Goal: Register for event/course

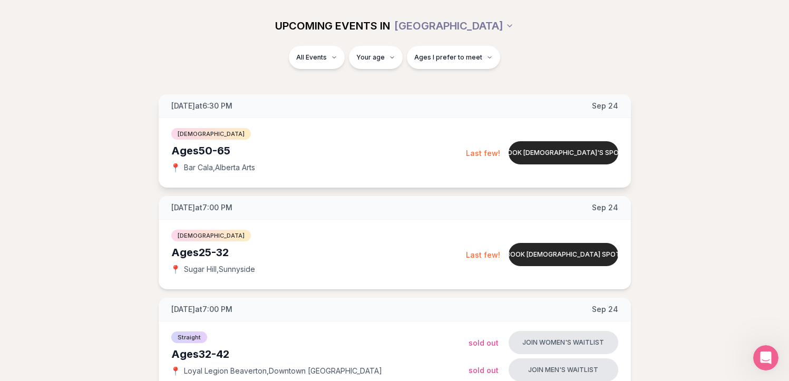
scroll to position [129, 0]
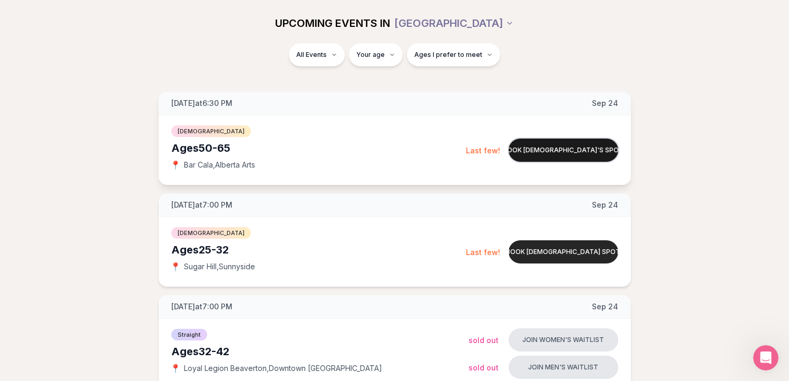
click at [533, 149] on button "Book [DEMOGRAPHIC_DATA]'s spot" at bounding box center [563, 150] width 110 height 23
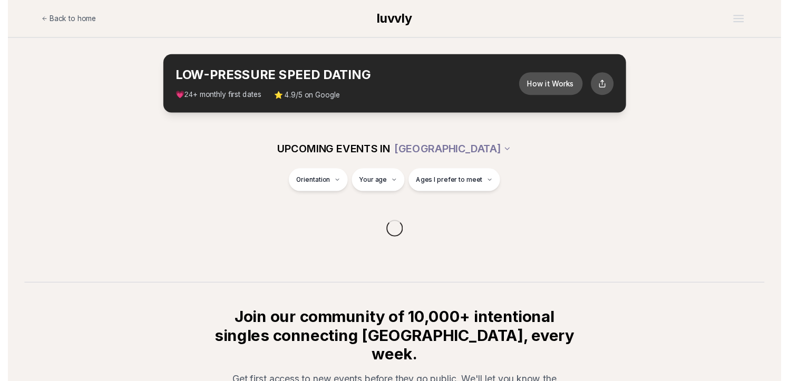
scroll to position [129, 0]
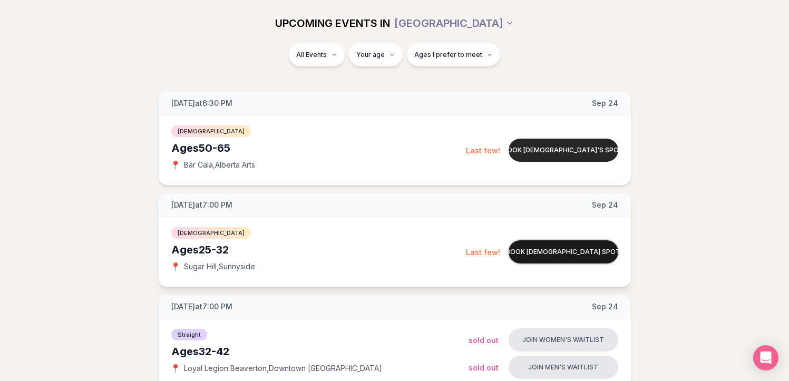
click at [591, 253] on button "Book bisexual spot" at bounding box center [563, 251] width 110 height 23
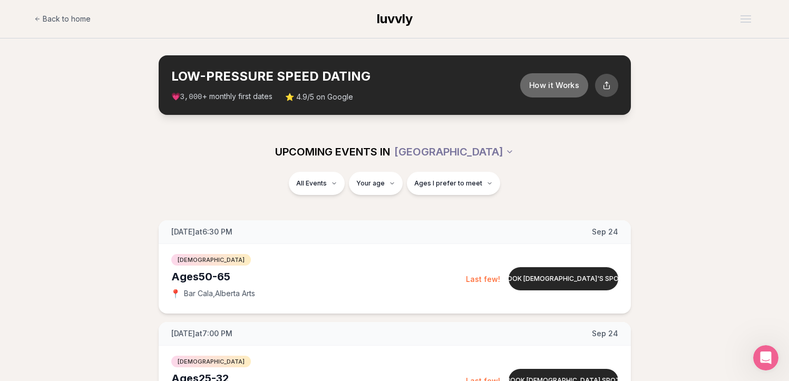
click at [545, 89] on button "How it Works" at bounding box center [553, 85] width 68 height 24
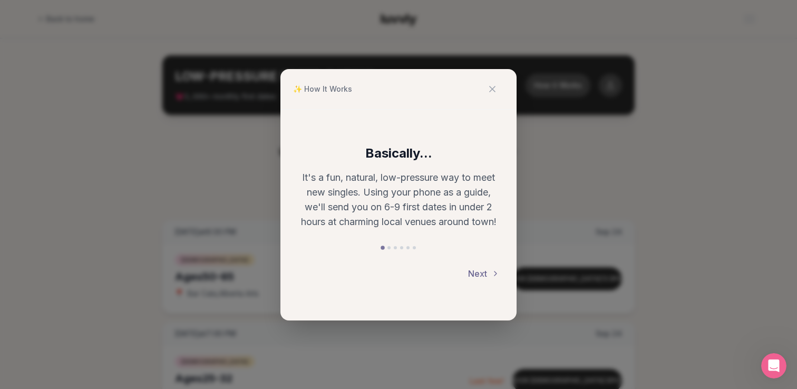
click at [473, 269] on button "Next" at bounding box center [484, 273] width 32 height 23
click at [486, 273] on button "Next" at bounding box center [484, 273] width 32 height 23
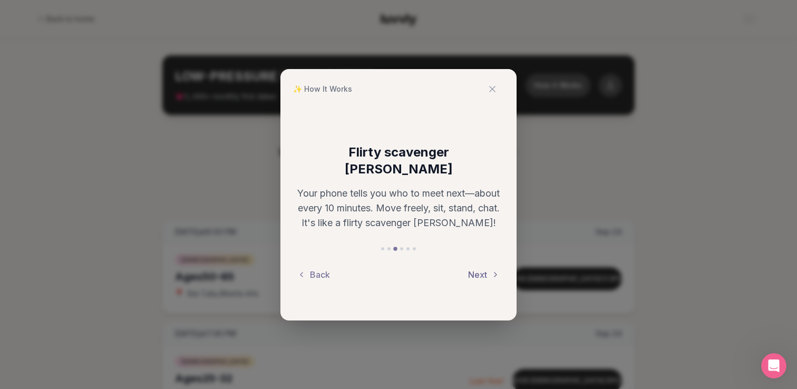
click at [479, 266] on button "Next" at bounding box center [484, 274] width 32 height 23
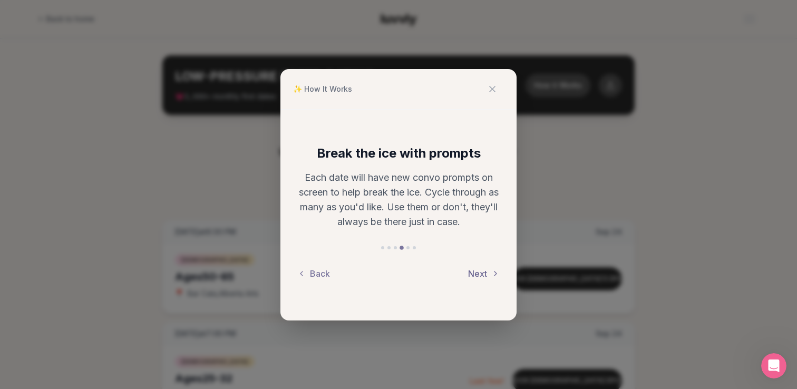
click at [481, 274] on button "Next" at bounding box center [484, 273] width 32 height 23
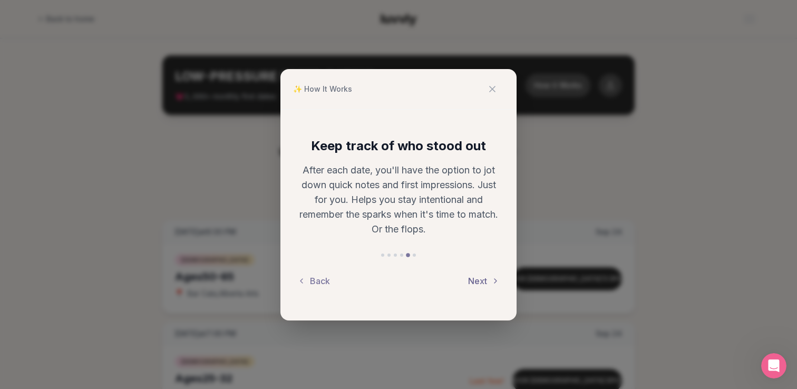
click at [483, 274] on button "Next" at bounding box center [484, 280] width 32 height 23
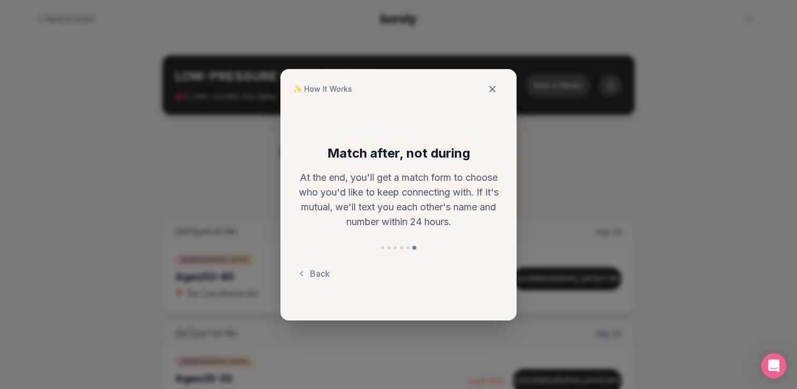
click at [500, 90] on button at bounding box center [491, 88] width 23 height 23
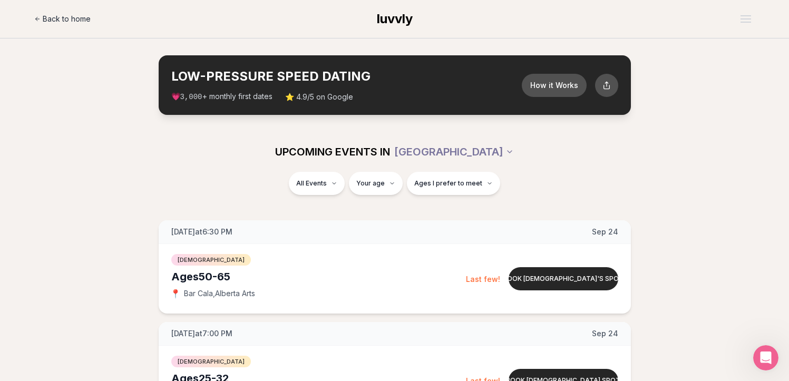
click at [65, 22] on span "Back to home" at bounding box center [67, 19] width 48 height 11
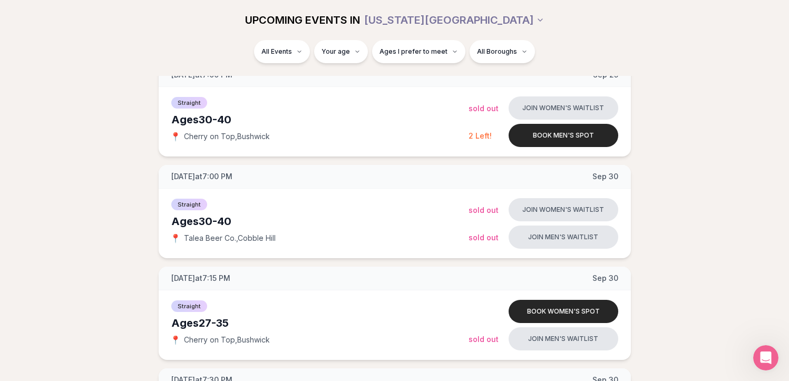
scroll to position [159, 0]
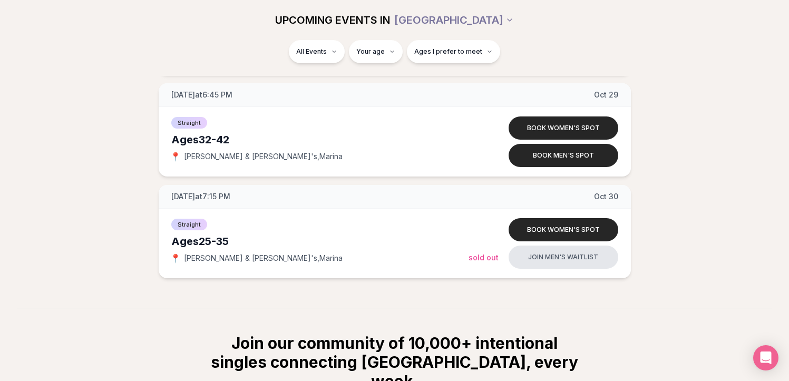
scroll to position [1670, 0]
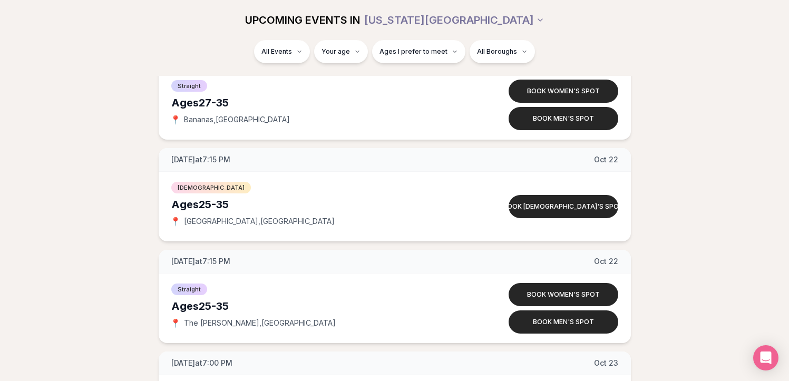
scroll to position [3066, 0]
